Goal: Download file/media

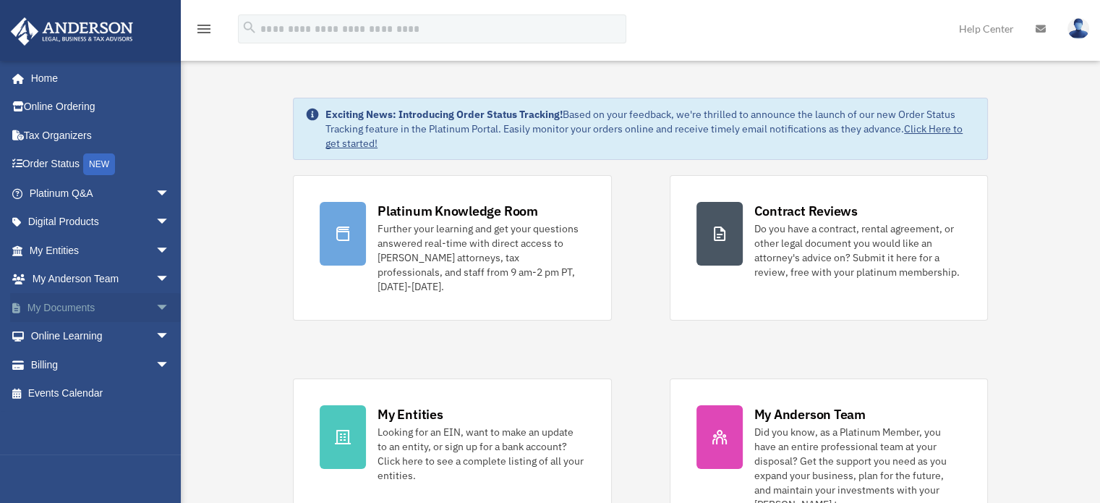
click at [155, 301] on span "arrow_drop_down" at bounding box center [169, 308] width 29 height 30
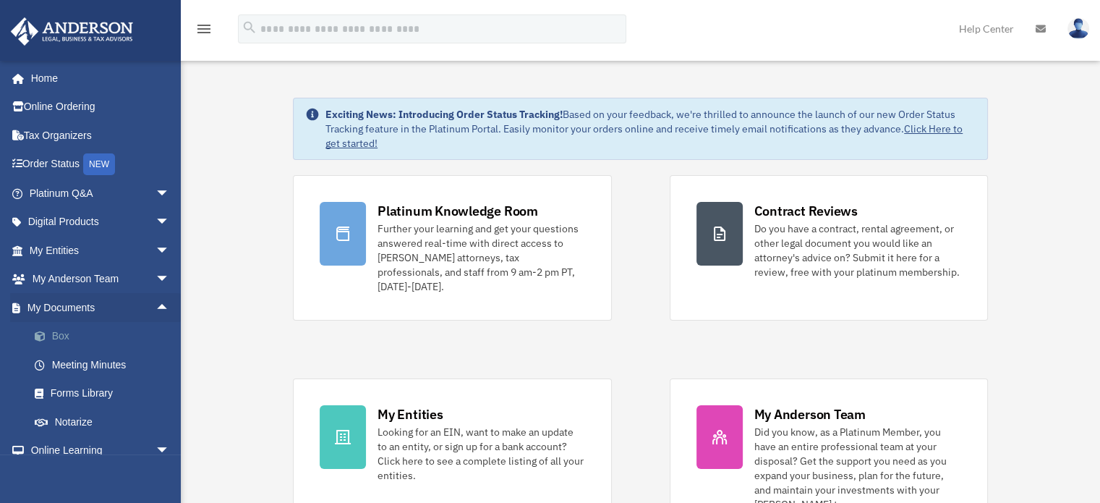
click at [68, 333] on link "Box" at bounding box center [105, 336] width 171 height 29
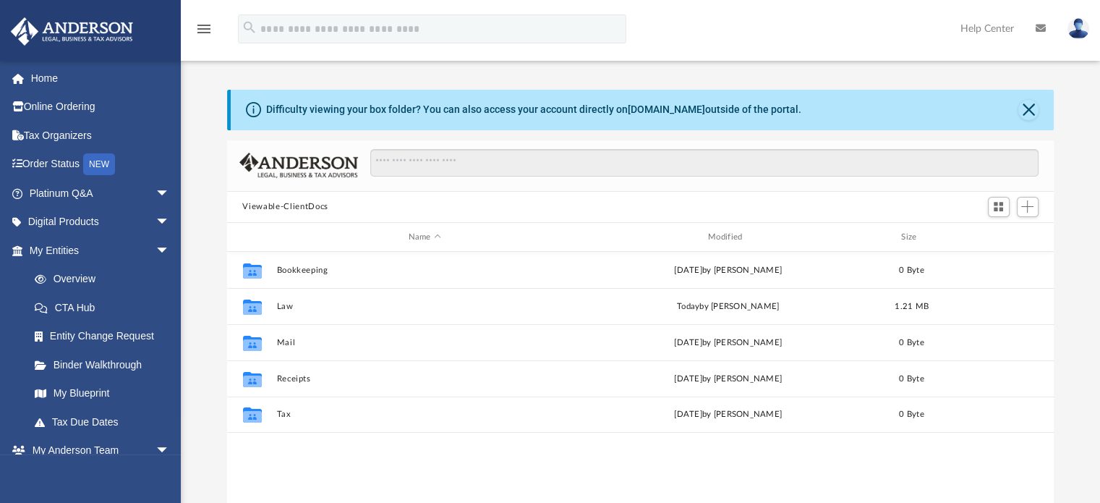
scroll to position [317, 816]
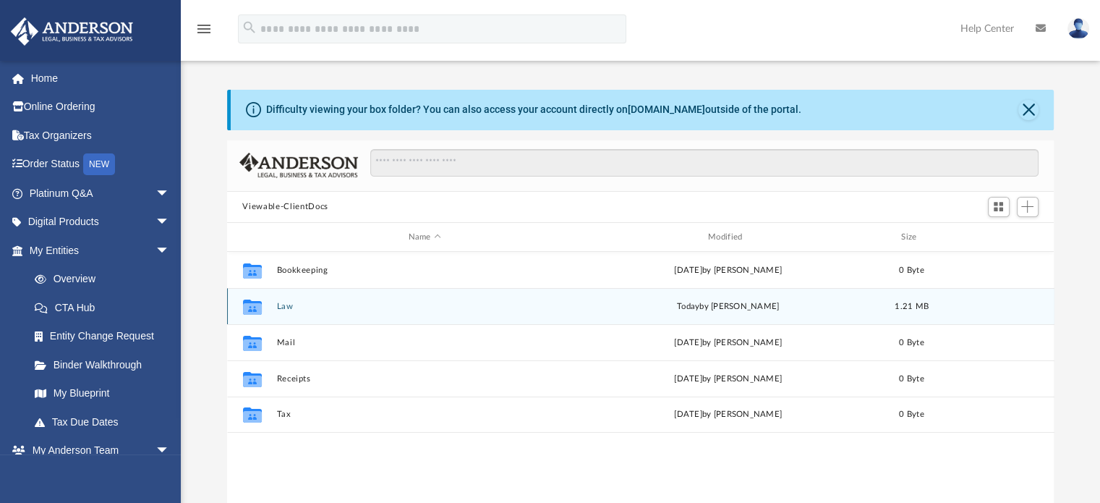
click at [285, 303] on button "Law" at bounding box center [424, 306] width 296 height 9
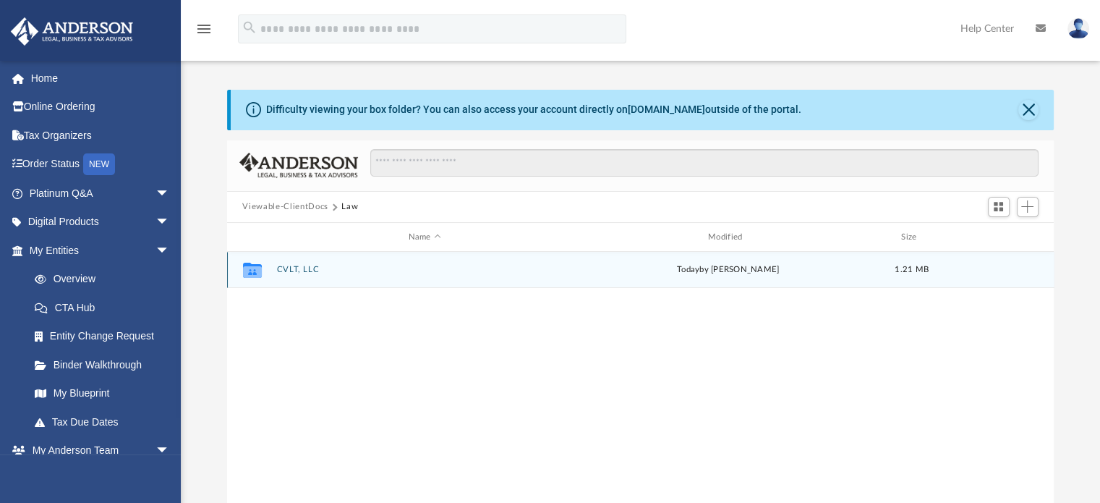
click at [257, 271] on icon "grid" at bounding box center [251, 272] width 19 height 12
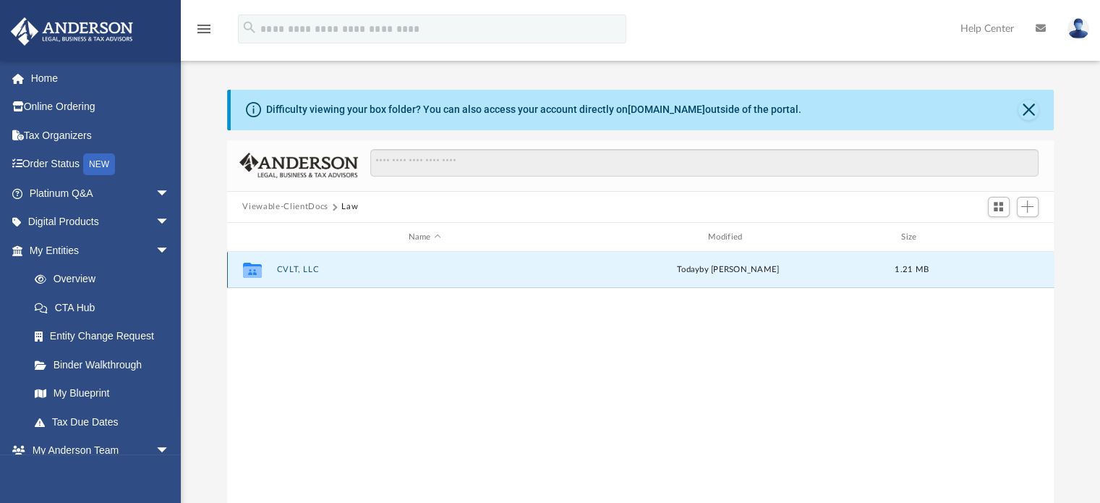
click at [550, 276] on div "Collaborated Folder CVLT, LLC today by Brandi Williamson 1.21 MB" at bounding box center [640, 270] width 827 height 36
click at [257, 268] on icon "grid" at bounding box center [251, 272] width 19 height 12
click at [382, 270] on button "CVLT, LLC" at bounding box center [424, 269] width 296 height 9
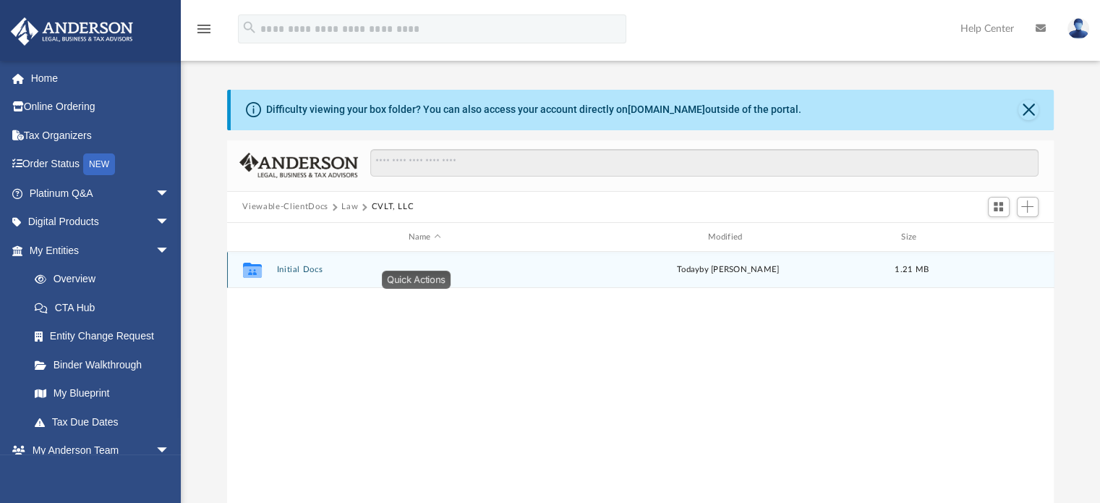
click at [375, 265] on button "Initial Docs" at bounding box center [424, 269] width 296 height 9
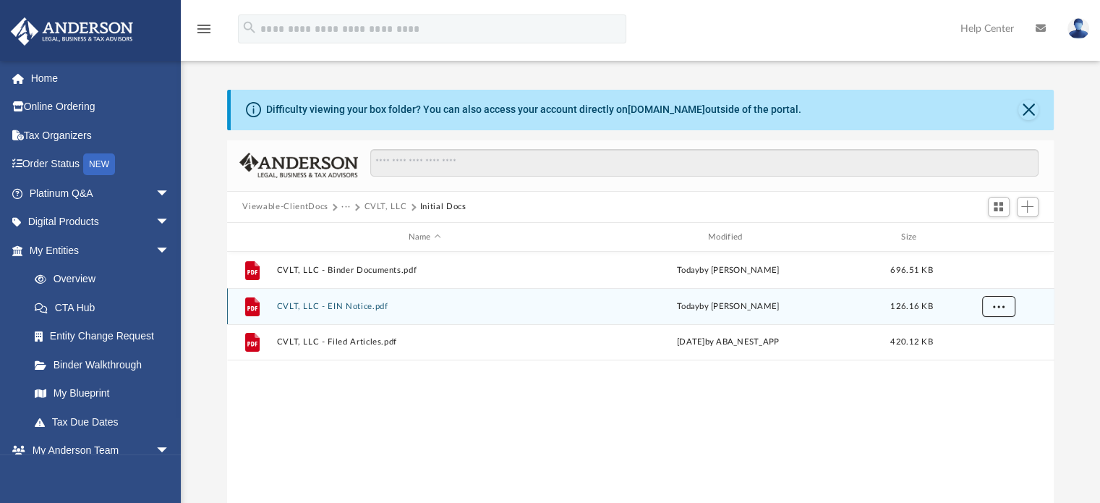
click at [1001, 304] on span "More options" at bounding box center [998, 306] width 12 height 8
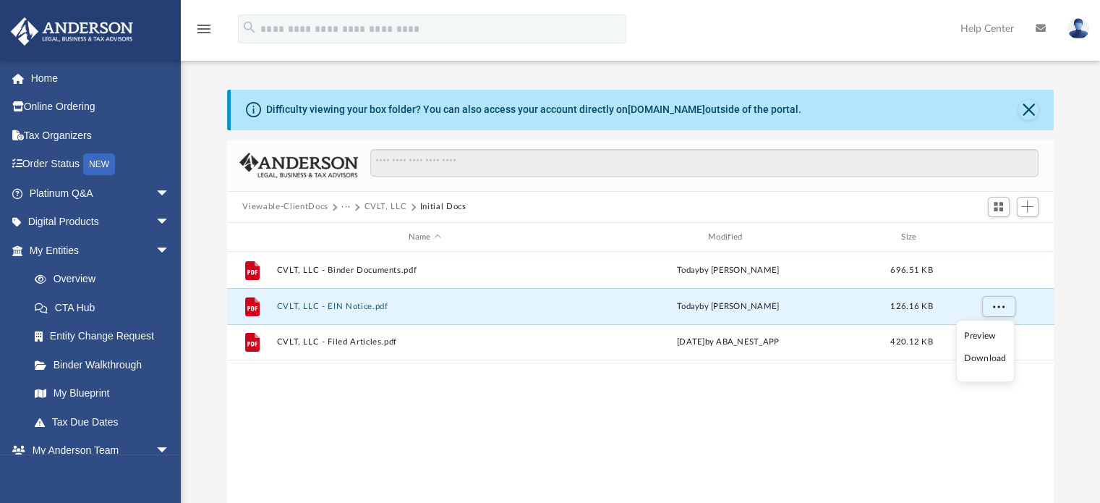
click at [985, 357] on li "Download" at bounding box center [985, 358] width 42 height 15
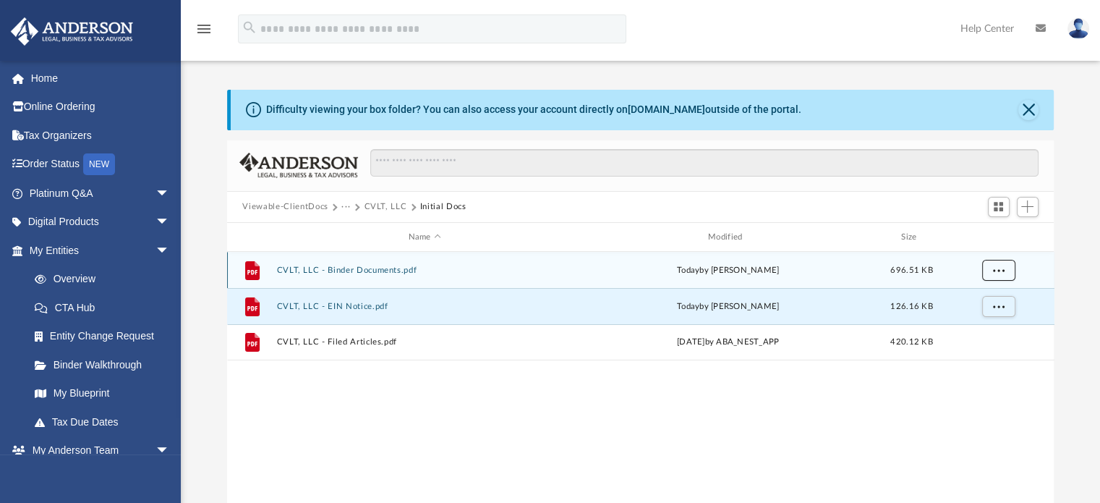
click at [1001, 270] on span "More options" at bounding box center [998, 270] width 12 height 8
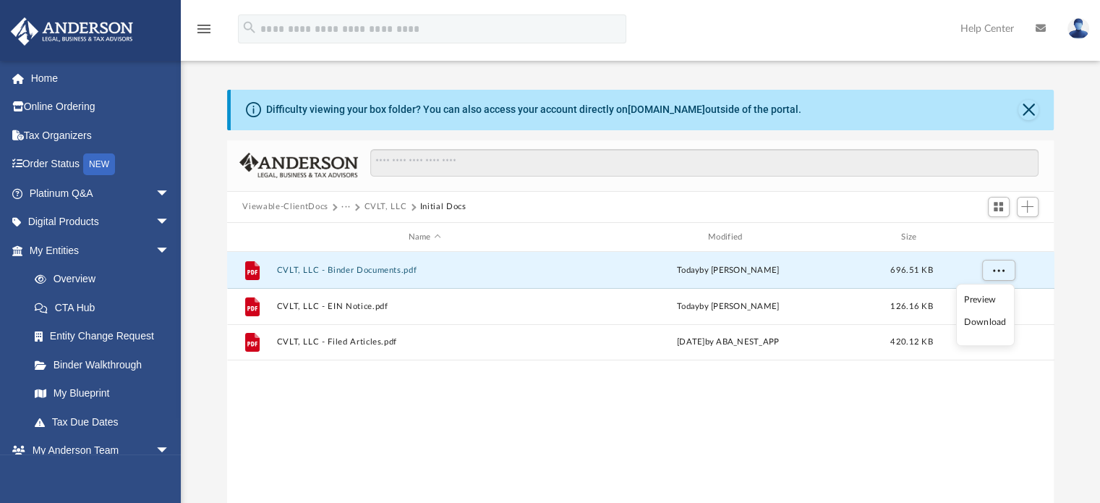
click at [983, 323] on li "Download" at bounding box center [985, 322] width 42 height 15
click at [95, 414] on link "Tax Due Dates" at bounding box center [105, 421] width 171 height 29
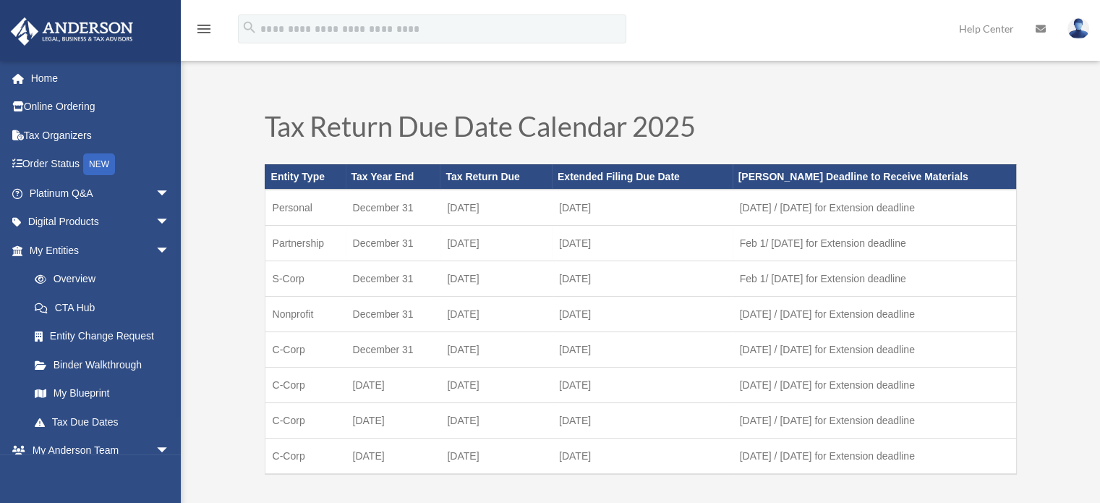
scroll to position [72, 0]
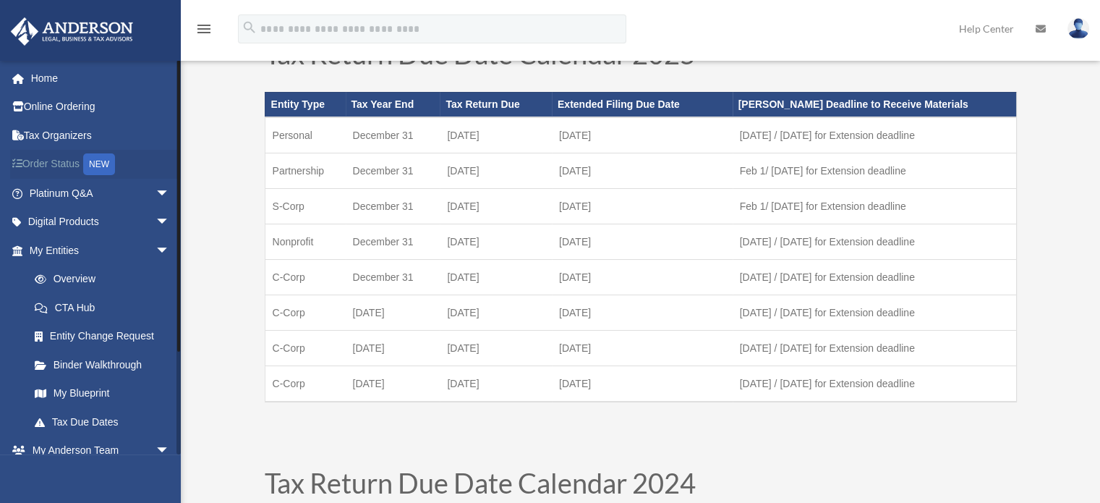
click at [62, 153] on link "Order Status NEW" at bounding box center [100, 165] width 181 height 30
